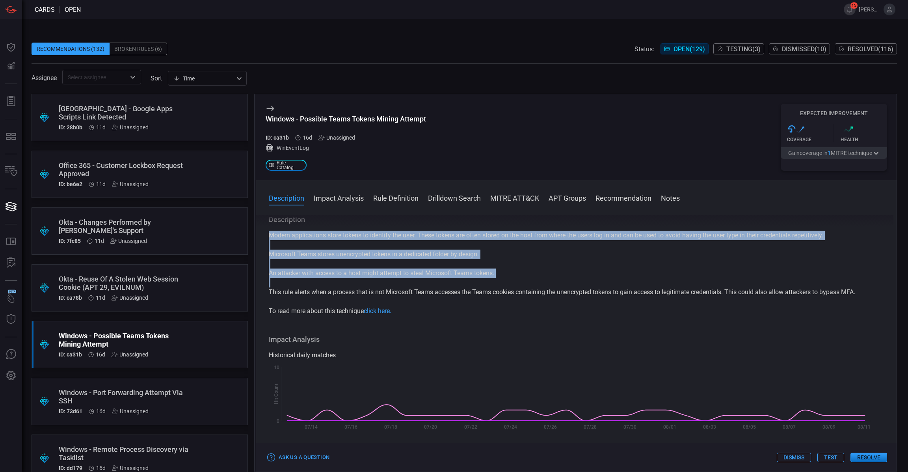
scroll to position [0, 0]
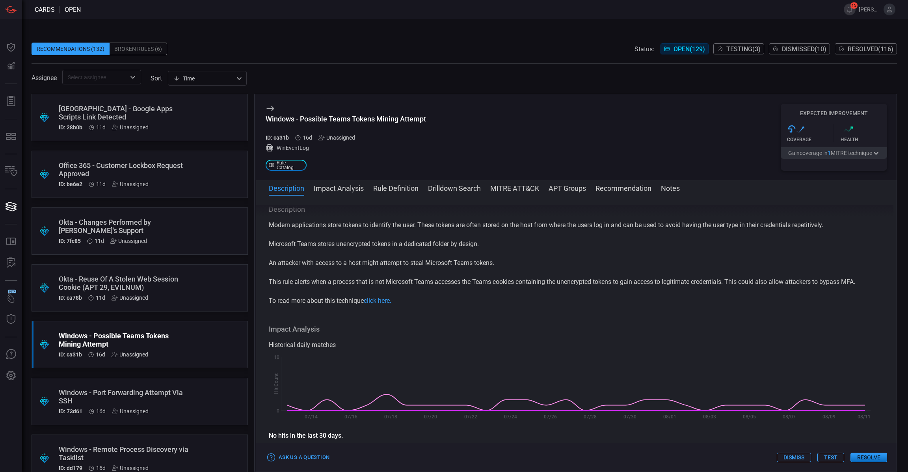
click at [139, 411] on div "Unassigned" at bounding box center [130, 411] width 37 height 6
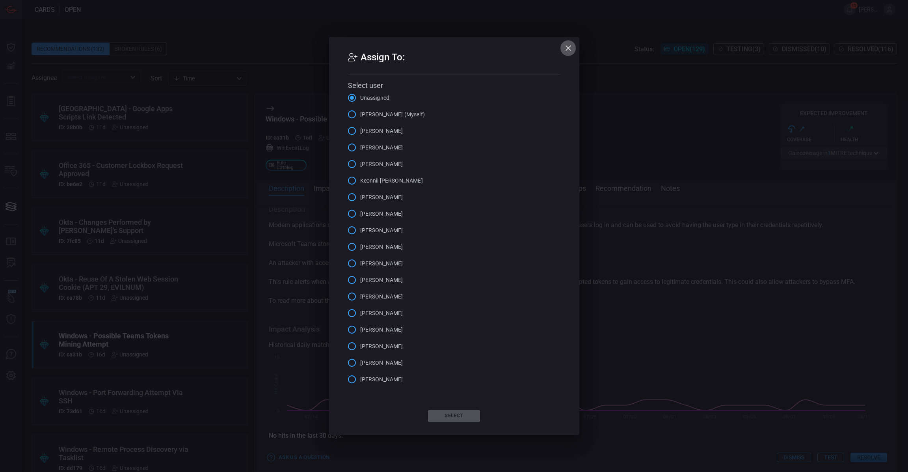
click at [570, 44] on icon "button" at bounding box center [568, 47] width 9 height 9
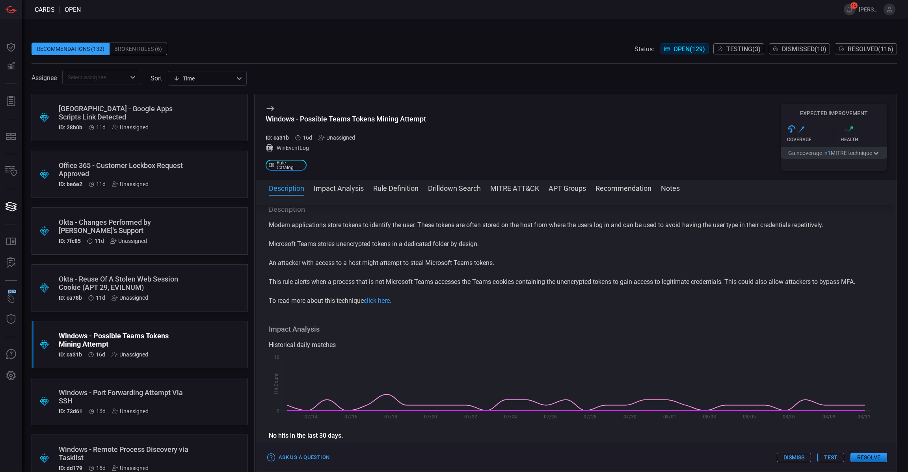
click at [152, 333] on div "Windows - Possible Teams Tokens Mining Attempt" at bounding box center [125, 339] width 132 height 17
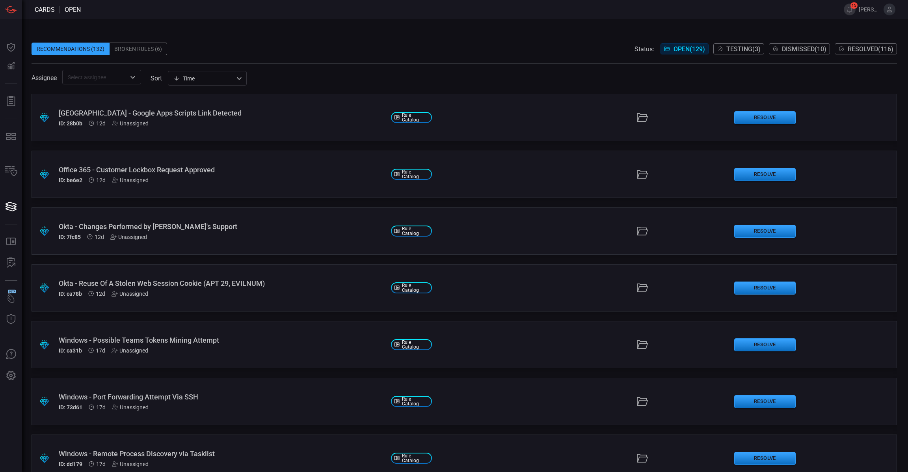
click at [186, 402] on div "Windows - Port Forwarding Attempt Via SSH ID: 73d61 17d Unassigned" at bounding box center [222, 402] width 326 height 18
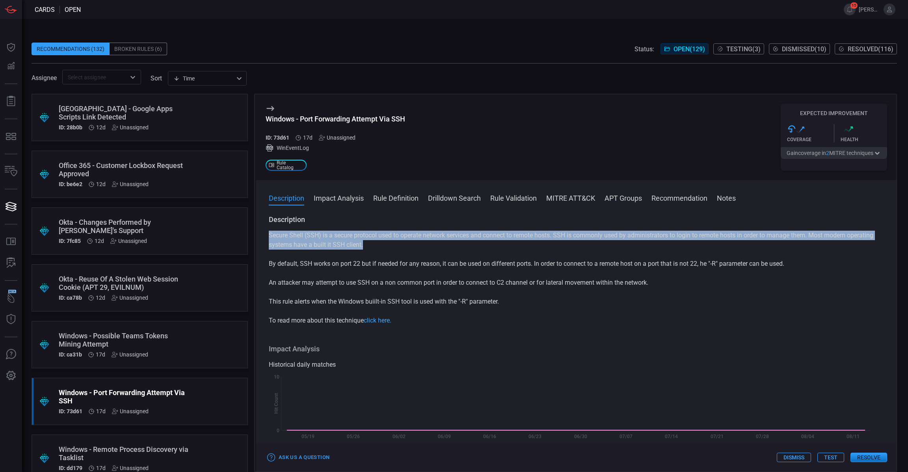
drag, startPoint x: 398, startPoint y: 248, endPoint x: 267, endPoint y: 232, distance: 132.5
click at [267, 232] on div "Description Secure Shell (SSH) is a secure protocol used to operate network ser…" at bounding box center [576, 342] width 640 height 254
copy p "Secure Shell (SSH) is a secure protocol used to operate network services and co…"
click at [577, 193] on button "MITRE ATT&CK" at bounding box center [570, 197] width 49 height 9
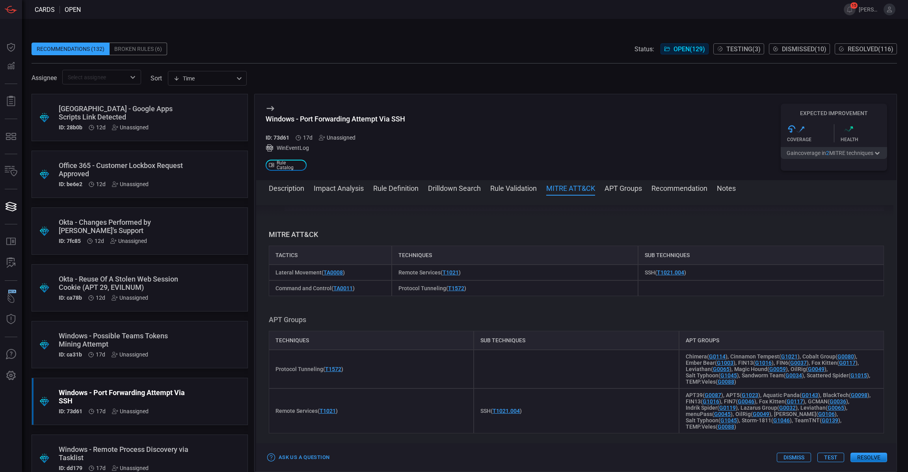
scroll to position [490, 0]
